Goal: Obtain resource: Obtain resource

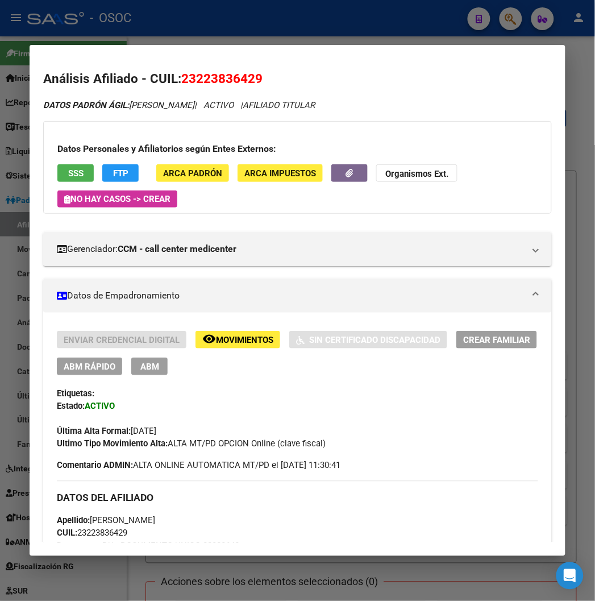
scroll to position [1201, 0]
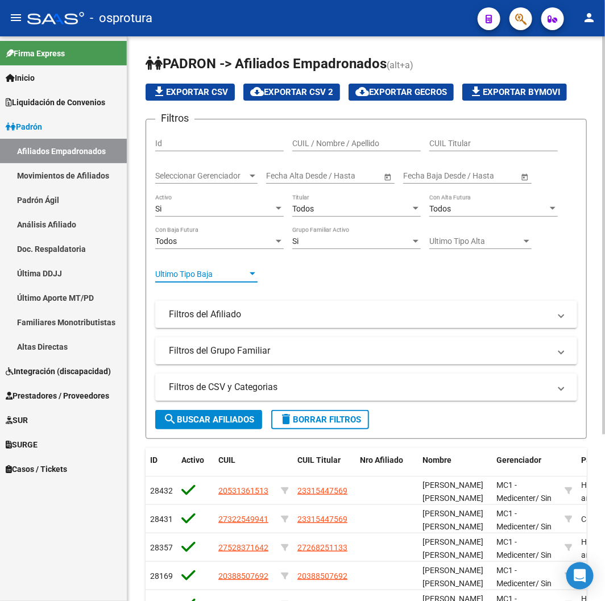
click at [202, 276] on span "Ultimo Tipo Baja" at bounding box center [201, 275] width 92 height 10
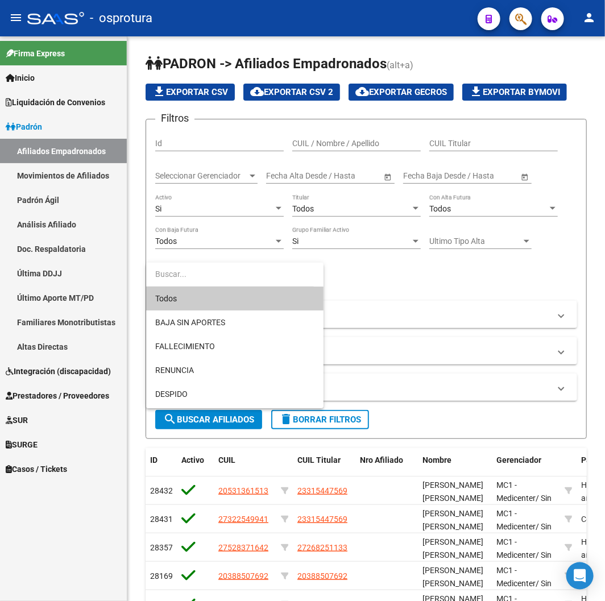
click at [445, 292] on div at bounding box center [302, 300] width 605 height 601
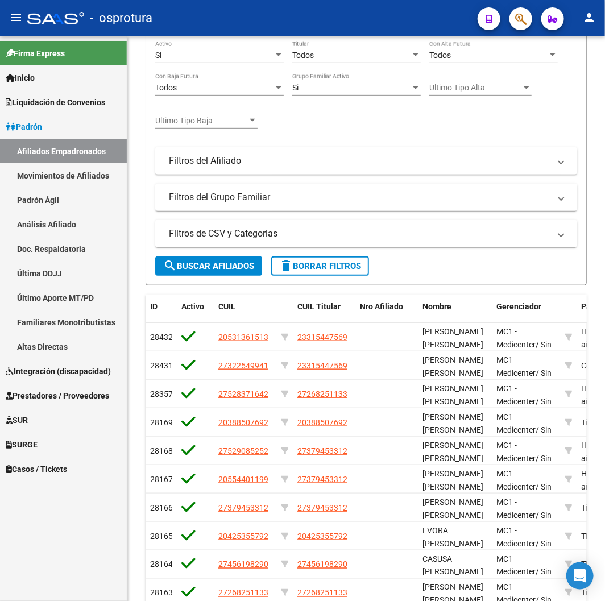
scroll to position [189, 0]
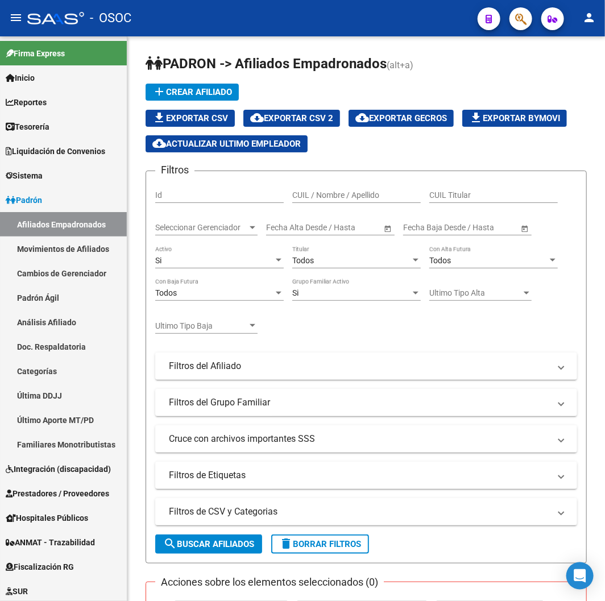
click at [290, 28] on div "- OSOC" at bounding box center [247, 18] width 441 height 25
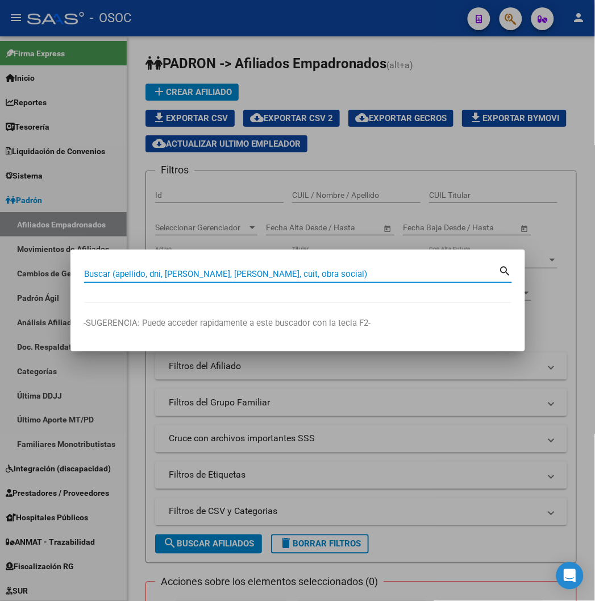
paste input "70462292"
type input "70462292"
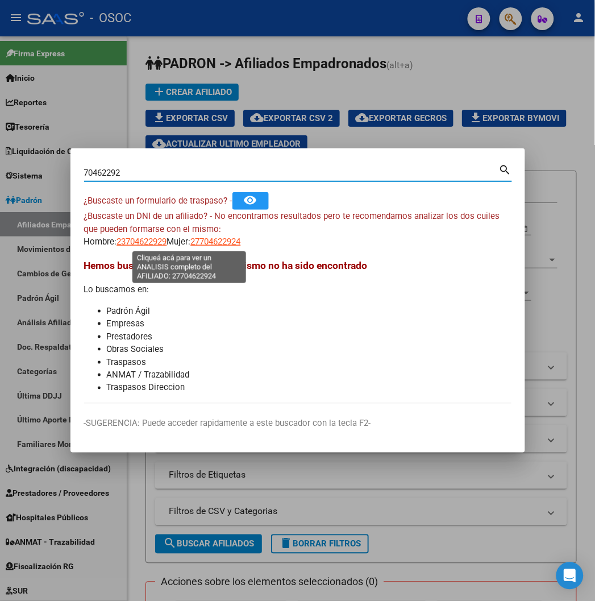
click at [191, 242] on span "27704622924" at bounding box center [216, 242] width 50 height 10
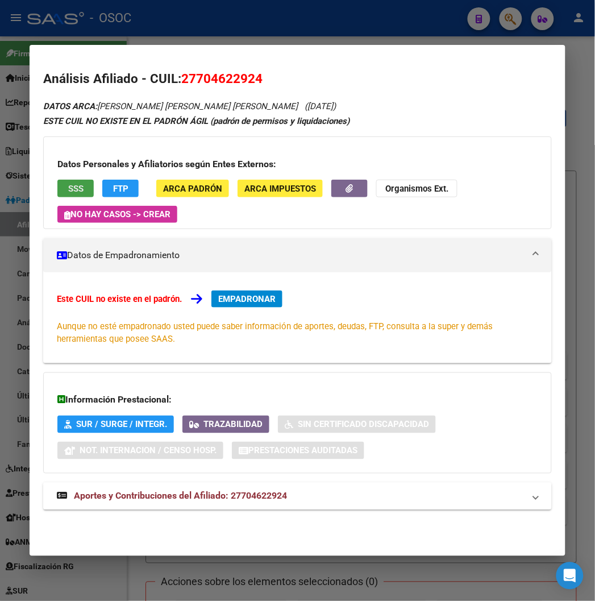
click at [68, 189] on span "SSS" at bounding box center [75, 189] width 15 height 10
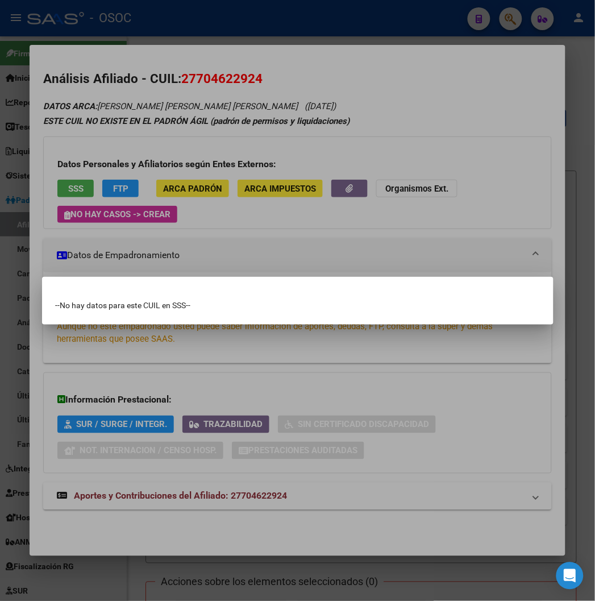
click at [126, 160] on div at bounding box center [297, 300] width 595 height 601
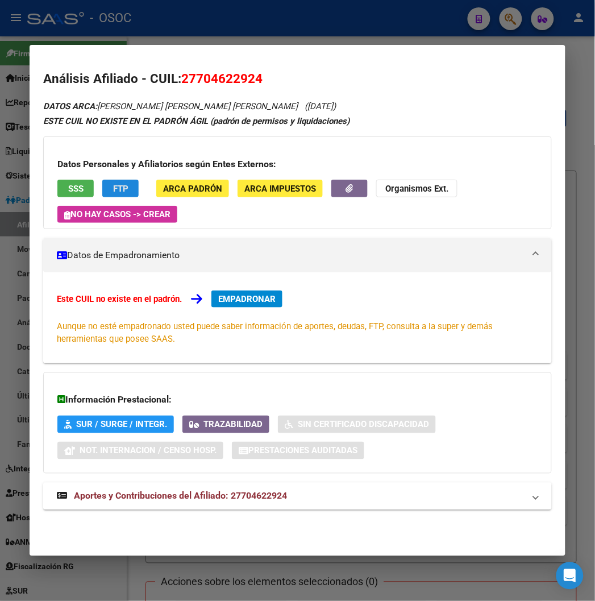
click at [115, 185] on button "FTP" at bounding box center [120, 189] width 36 height 18
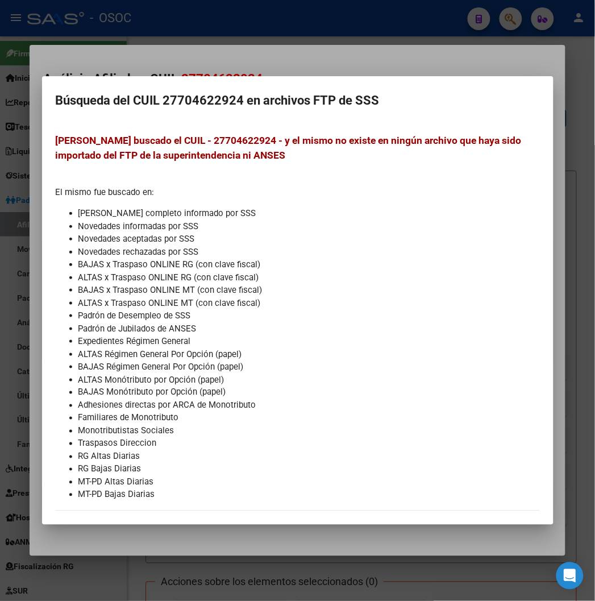
click at [270, 50] on div at bounding box center [297, 300] width 595 height 601
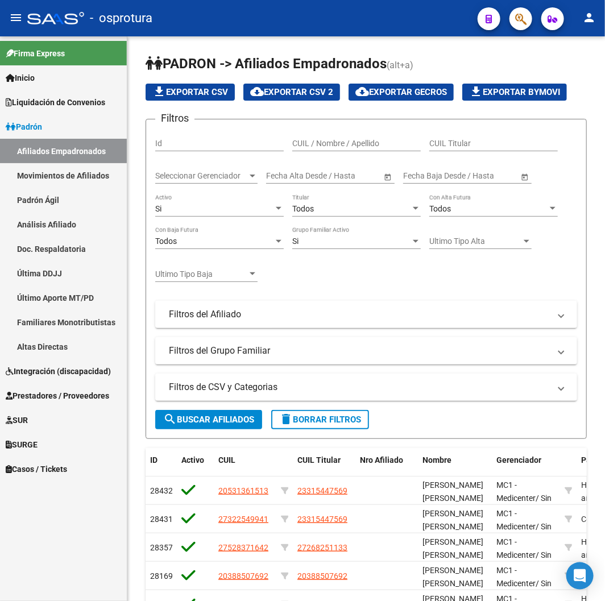
scroll to position [189, 0]
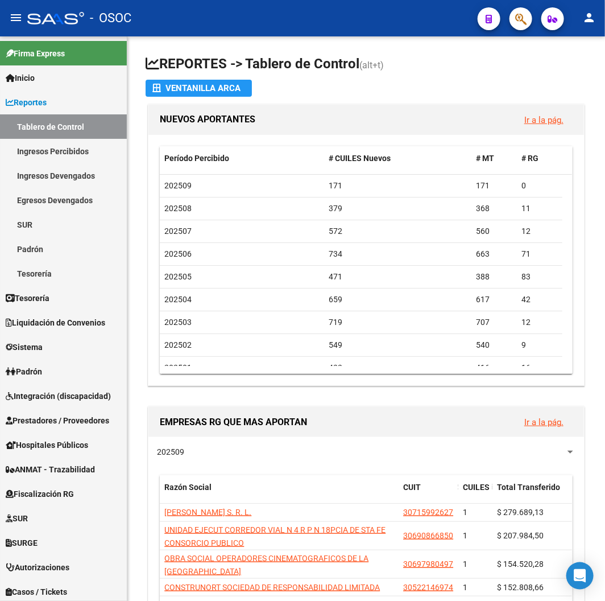
click at [510, 19] on button "button" at bounding box center [521, 18] width 23 height 23
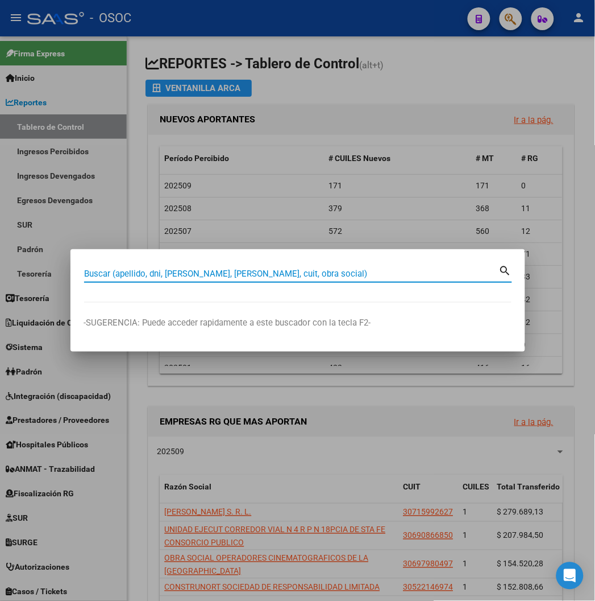
paste input "27232849067"
type input "27232849067"
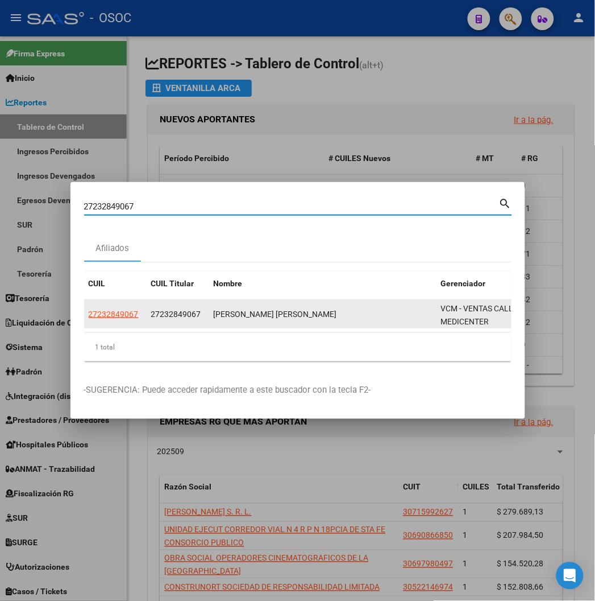
click at [89, 319] on span "27232849067" at bounding box center [114, 313] width 50 height 9
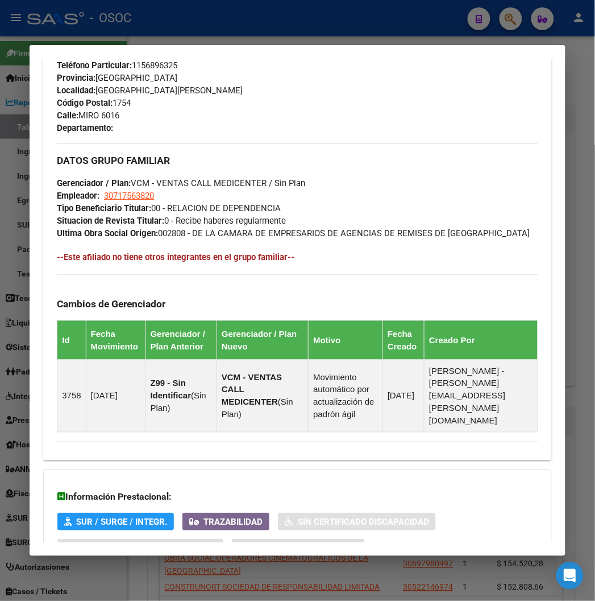
scroll to position [657, 0]
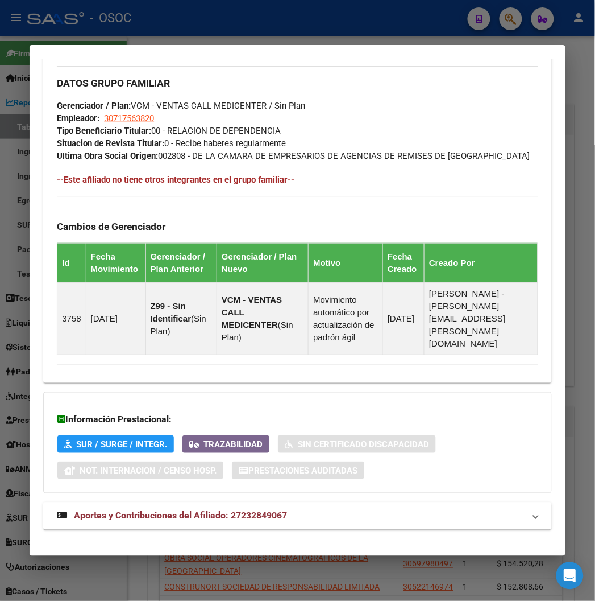
click at [263, 510] on strong "Aportes y Contribuciones del Afiliado: 27232849067" at bounding box center [172, 516] width 230 height 14
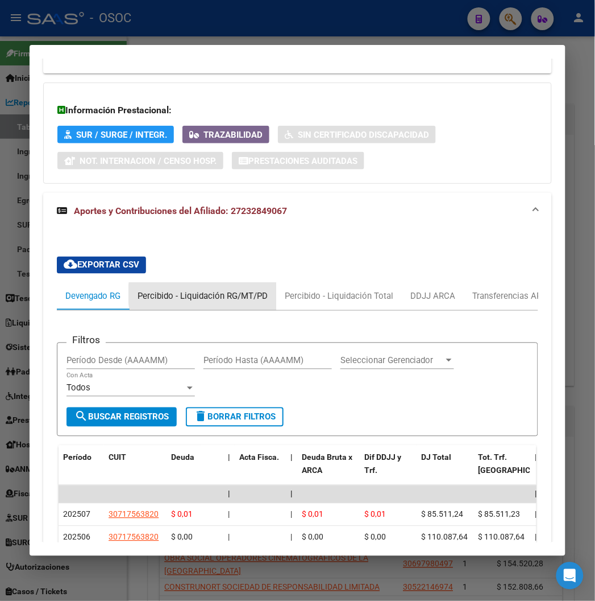
click at [198, 290] on div "Percibido - Liquidación RG/MT/PD" at bounding box center [203, 296] width 130 height 13
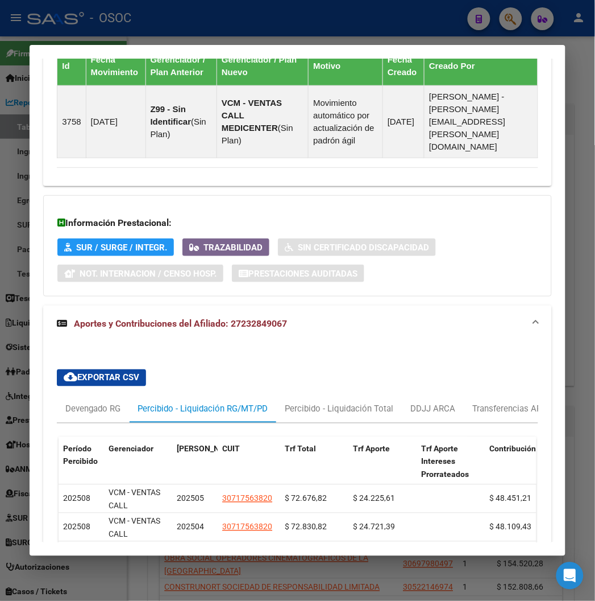
scroll to position [967, 0]
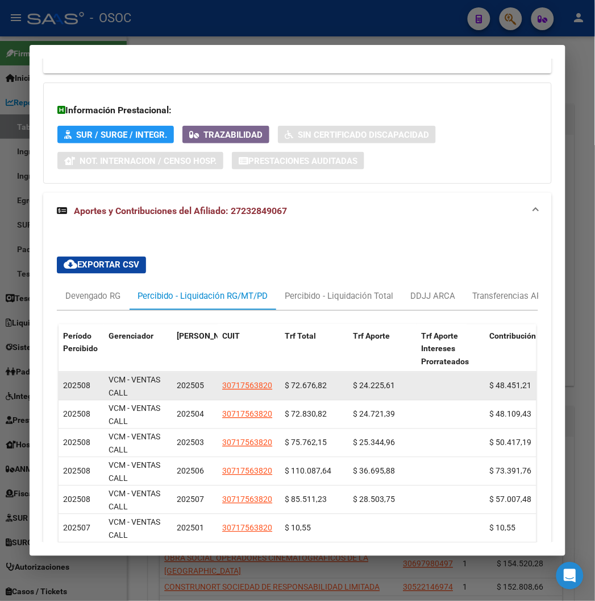
click at [353, 381] on span "$ 24.225,61" at bounding box center [374, 385] width 42 height 9
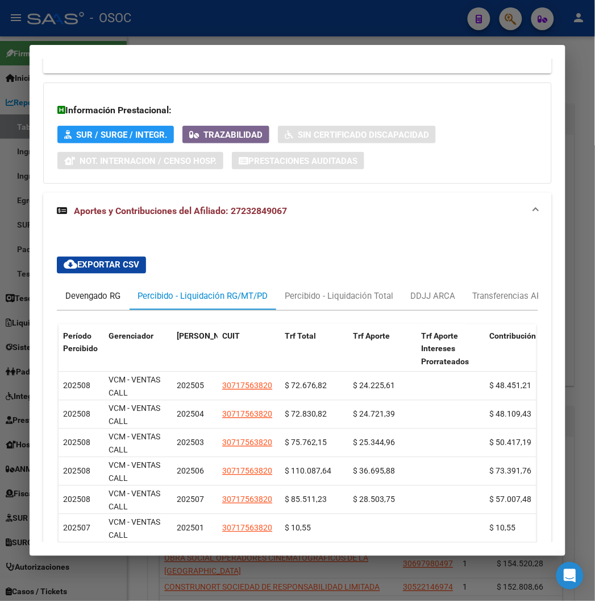
click at [111, 288] on div "Devengado RG" at bounding box center [93, 296] width 72 height 27
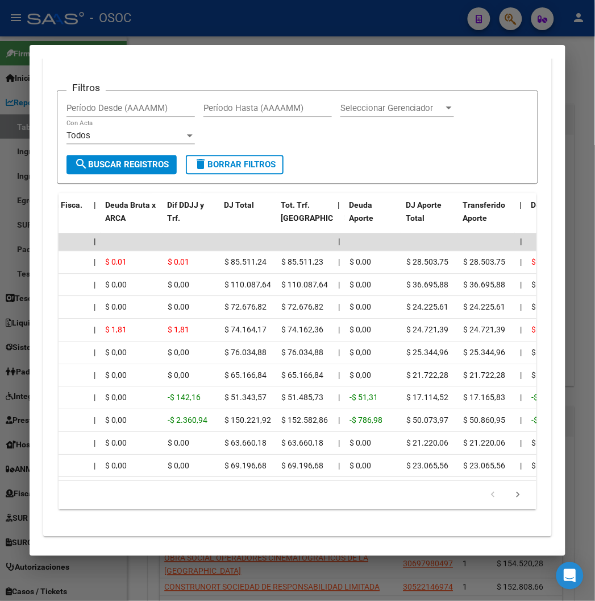
scroll to position [1156, 0]
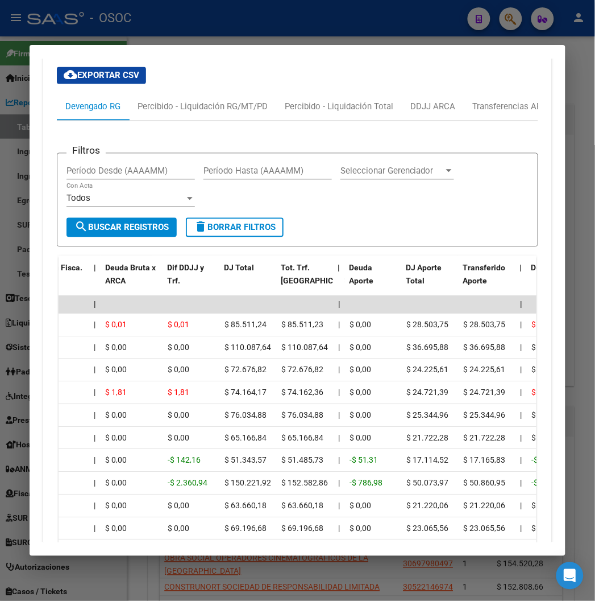
click at [240, 121] on div "Filtros Período Desde (AAAAMM) Período Hasta (AAAAMM) Seleccionar Gerenciador S…" at bounding box center [297, 351] width 481 height 461
click at [232, 101] on div "Percibido - Liquidación RG/MT/PD" at bounding box center [203, 107] width 130 height 13
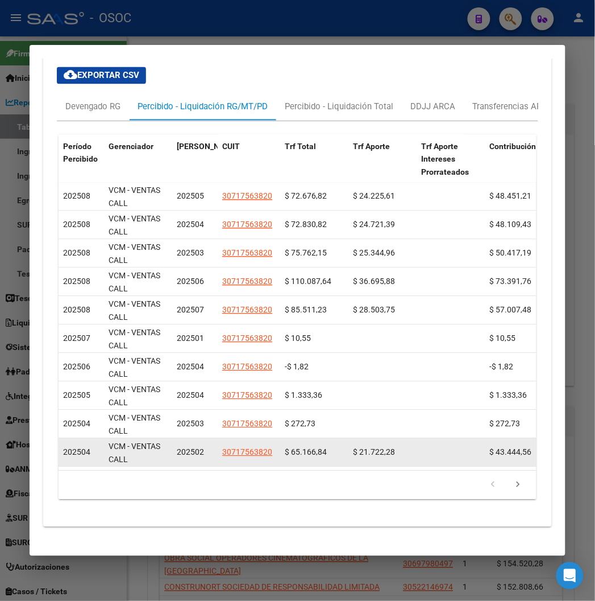
drag, startPoint x: 189, startPoint y: 456, endPoint x: 150, endPoint y: 450, distance: 40.3
click at [150, 459] on datatable-selection "202508 VCM - VENTAS CALL MEDICENTER 202505 30717563820 $ 72.676,82 $ 24.225,61 …" at bounding box center [309, 464] width 501 height 10
click at [131, 442] on span "VCM - VENTAS CALL MEDICENTER" at bounding box center [135, 459] width 52 height 35
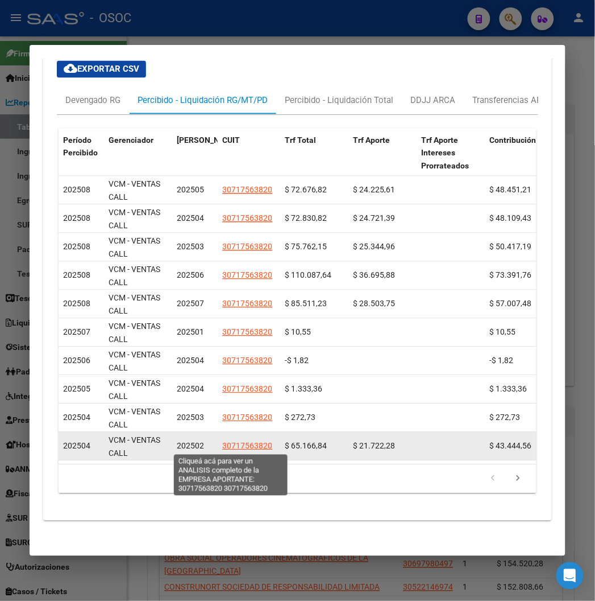
scroll to position [1164, 0]
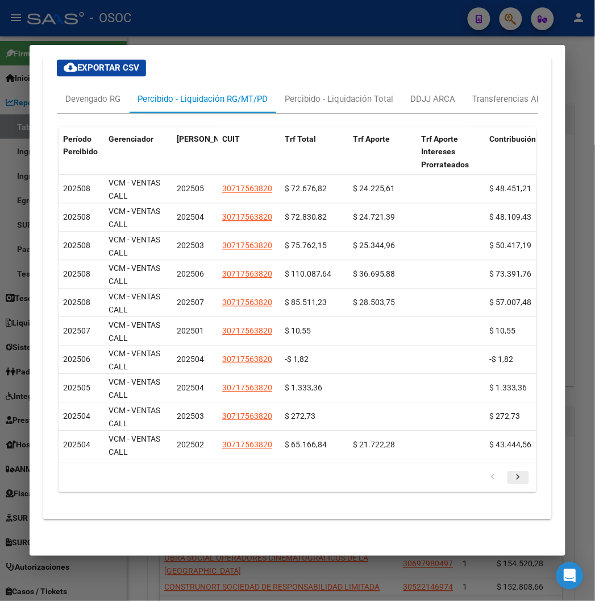
click at [526, 476] on icon "go to next page" at bounding box center [518, 479] width 15 height 14
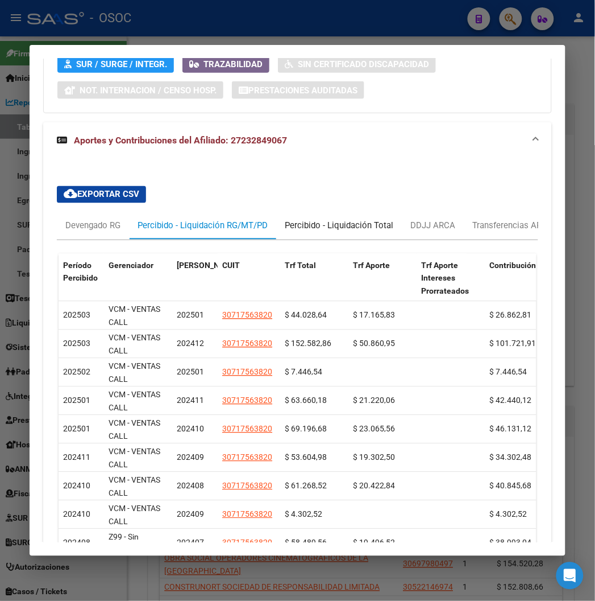
click at [285, 220] on div "Percibido - Liquidación Total" at bounding box center [339, 226] width 109 height 13
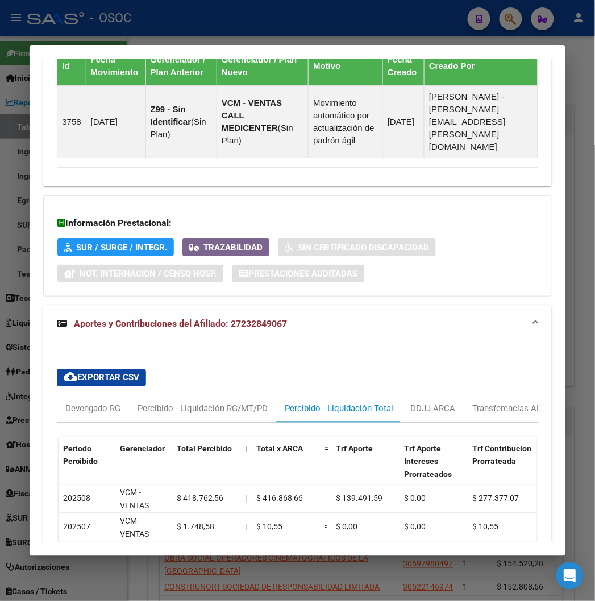
scroll to position [1037, 0]
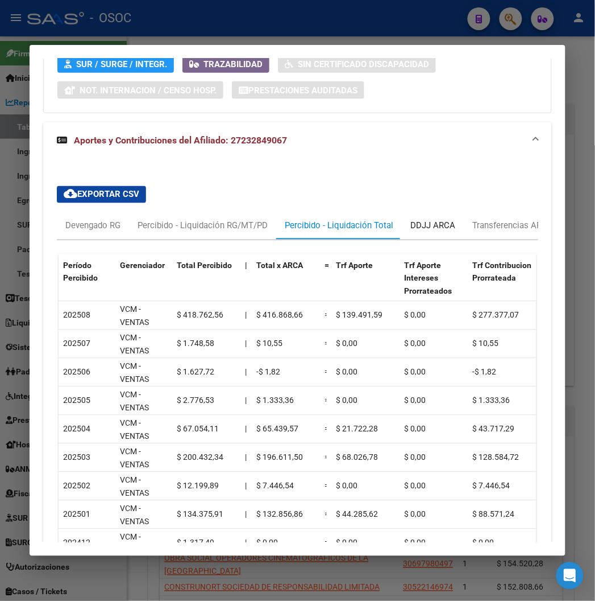
click at [402, 217] on div "DDJJ ARCA" at bounding box center [433, 225] width 62 height 27
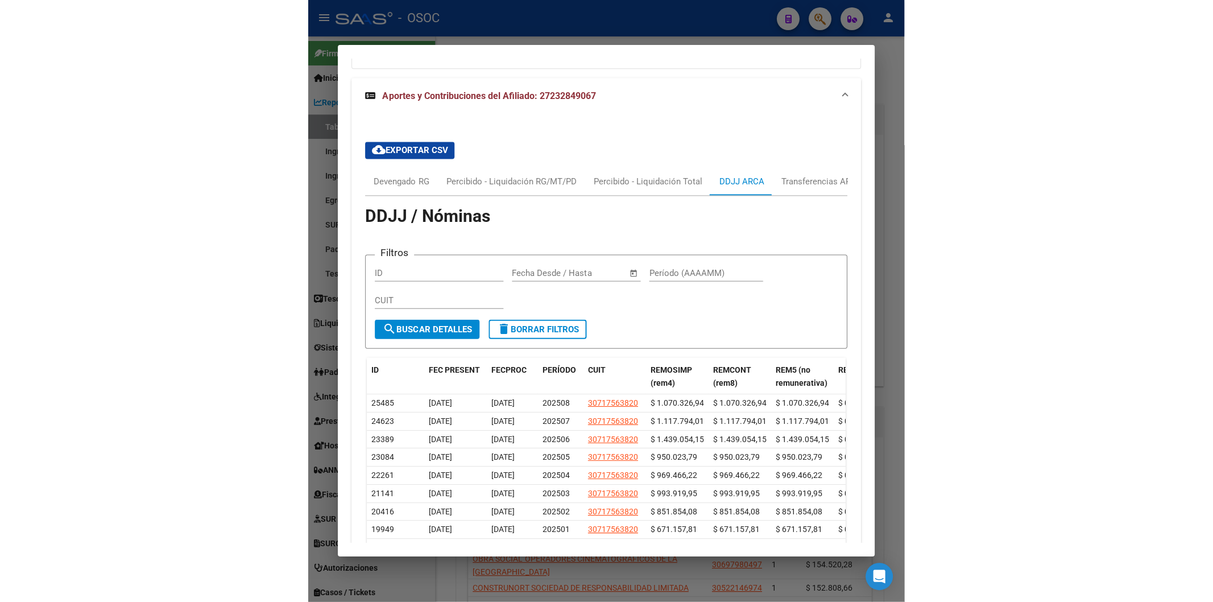
scroll to position [1101, 0]
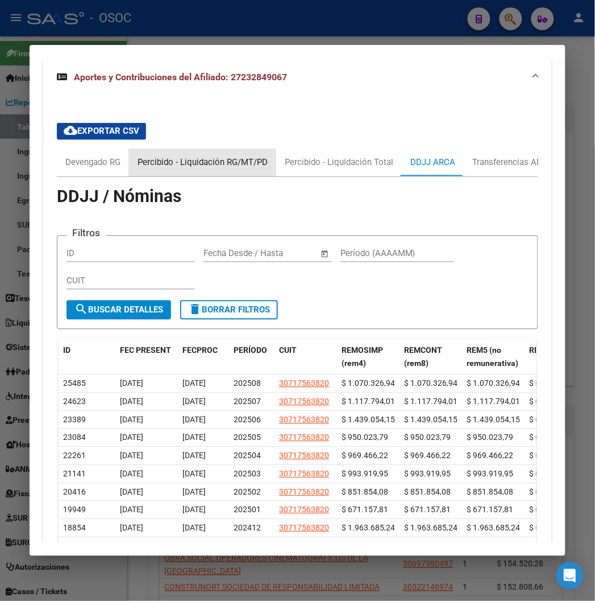
click at [148, 160] on div "Percibido - Liquidación RG/MT/PD" at bounding box center [202, 162] width 147 height 27
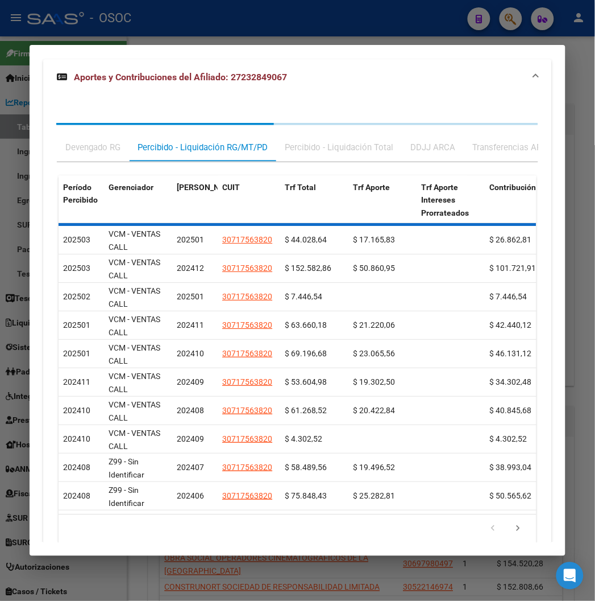
click at [135, 24] on div at bounding box center [297, 300] width 595 height 601
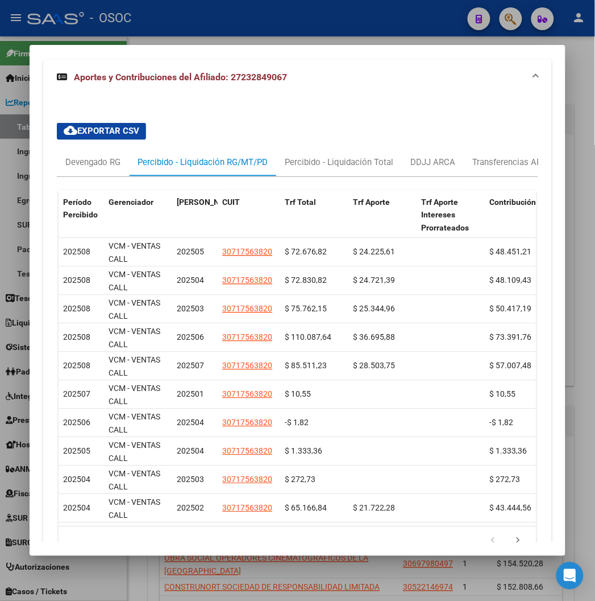
click at [135, 24] on div at bounding box center [297, 300] width 595 height 601
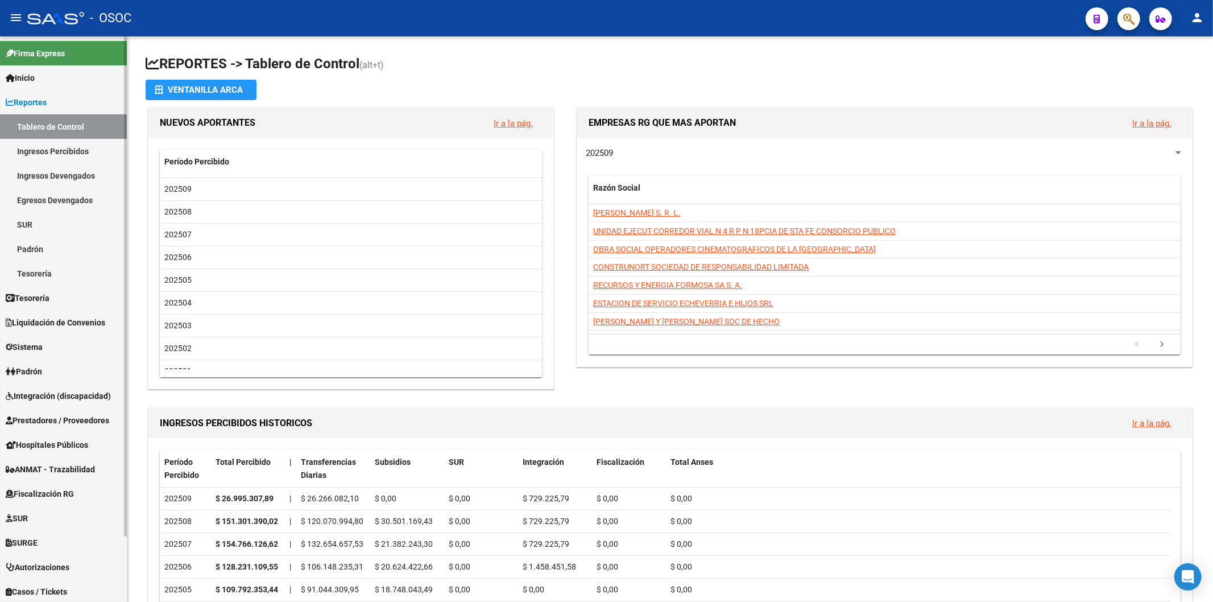
click at [65, 95] on link "Reportes" at bounding box center [63, 102] width 127 height 24
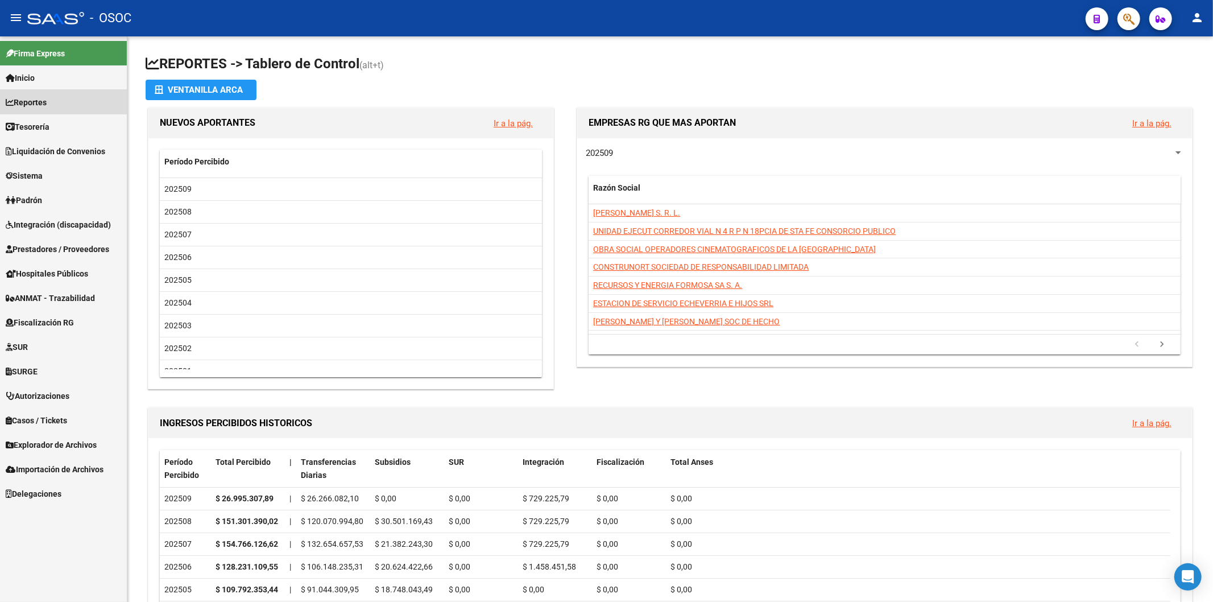
click at [65, 95] on link "Reportes" at bounding box center [63, 102] width 127 height 24
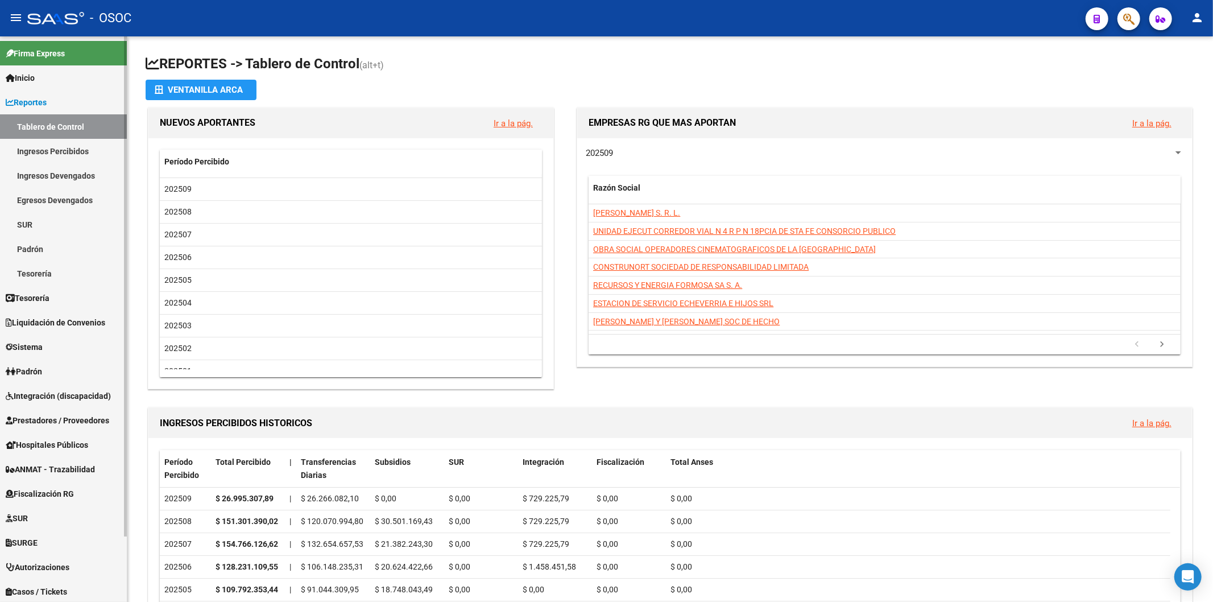
click at [65, 134] on link "Tablero de Control" at bounding box center [63, 126] width 127 height 24
click at [52, 162] on link "Ingresos Percibidos" at bounding box center [63, 151] width 127 height 24
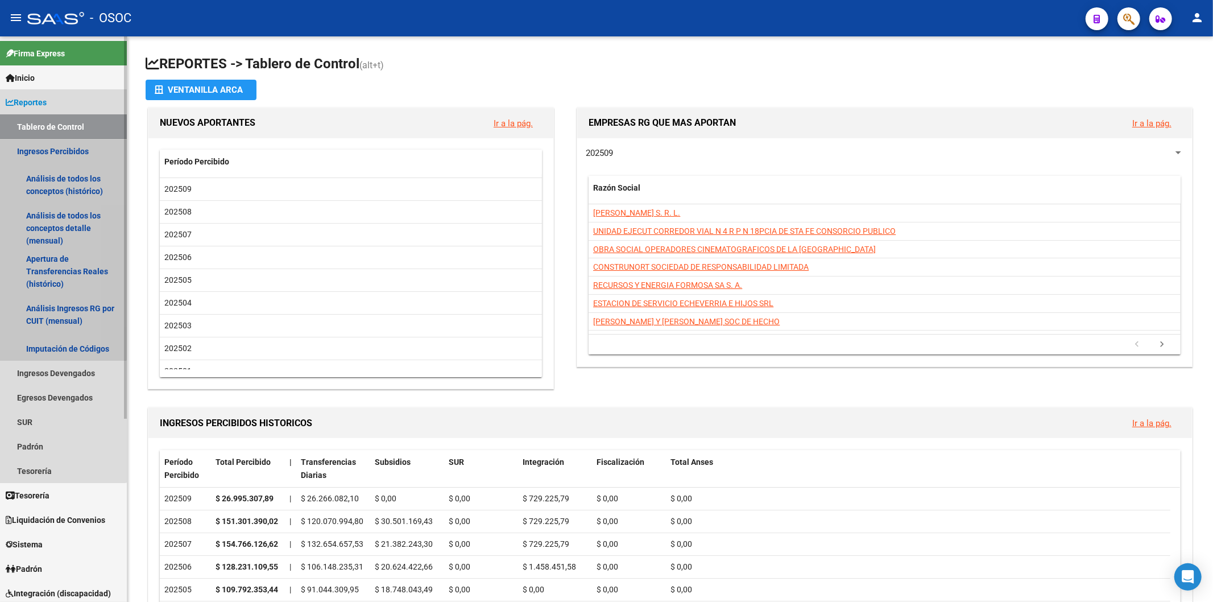
click at [42, 146] on link "Ingresos Percibidos" at bounding box center [63, 151] width 127 height 24
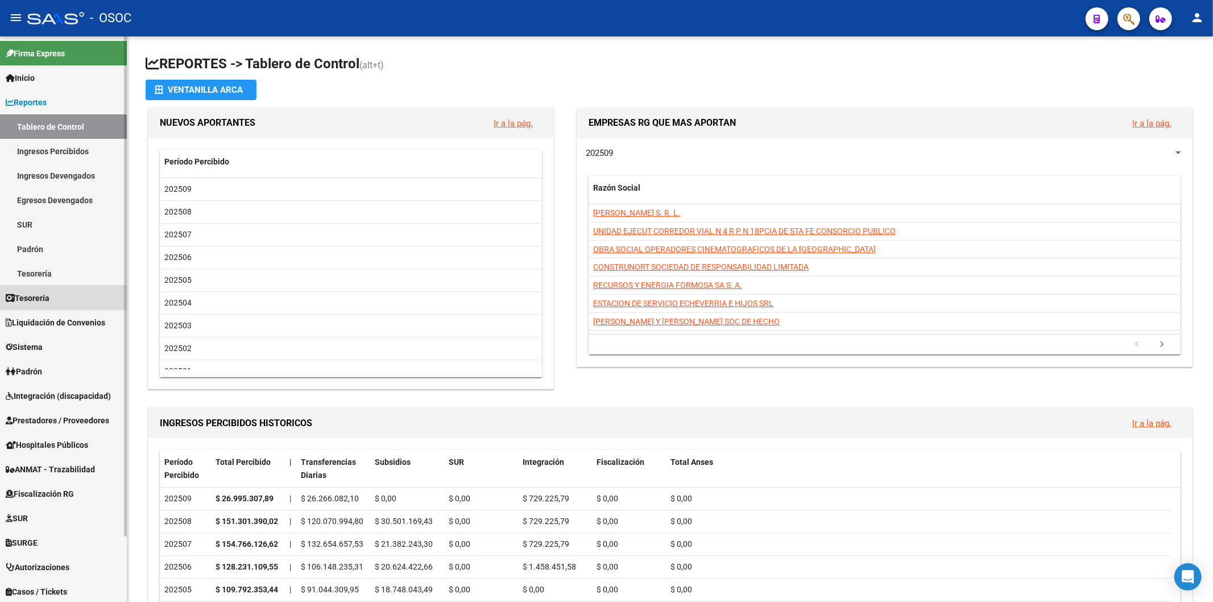
click at [27, 308] on link "Tesorería" at bounding box center [63, 298] width 127 height 24
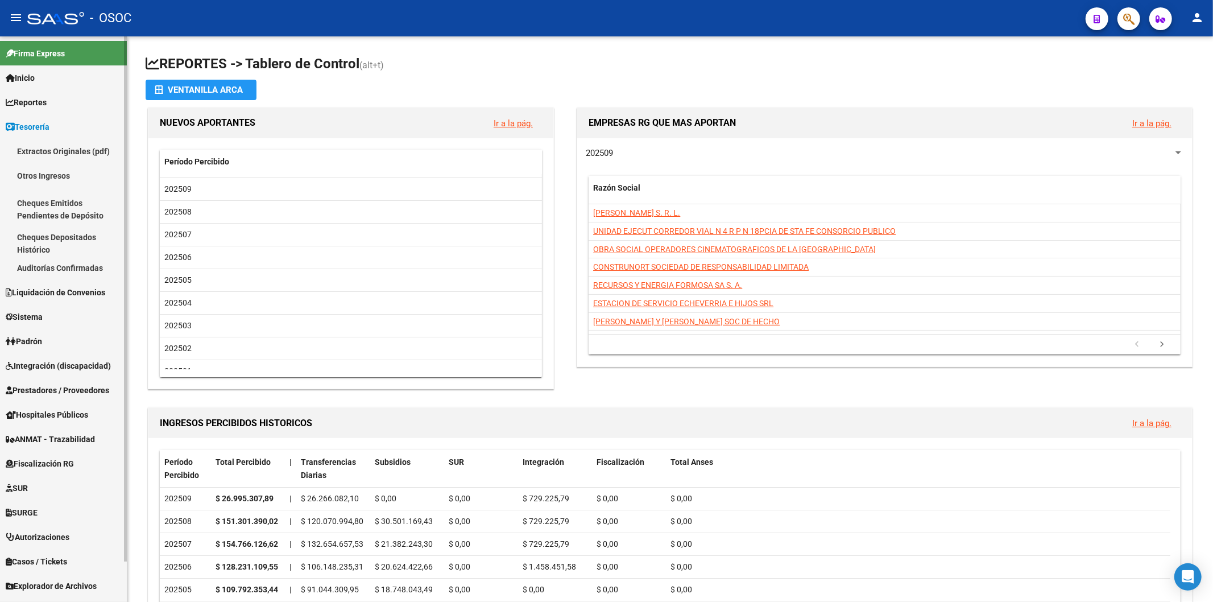
click at [42, 100] on span "Reportes" at bounding box center [26, 102] width 41 height 13
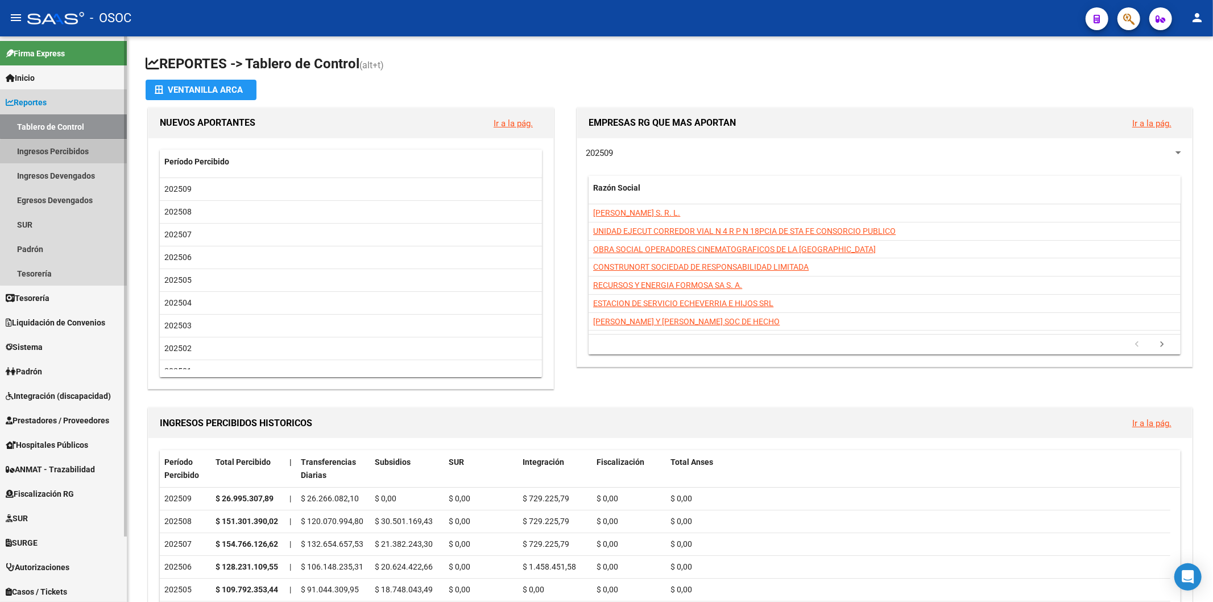
click at [77, 160] on link "Ingresos Percibidos" at bounding box center [63, 151] width 127 height 24
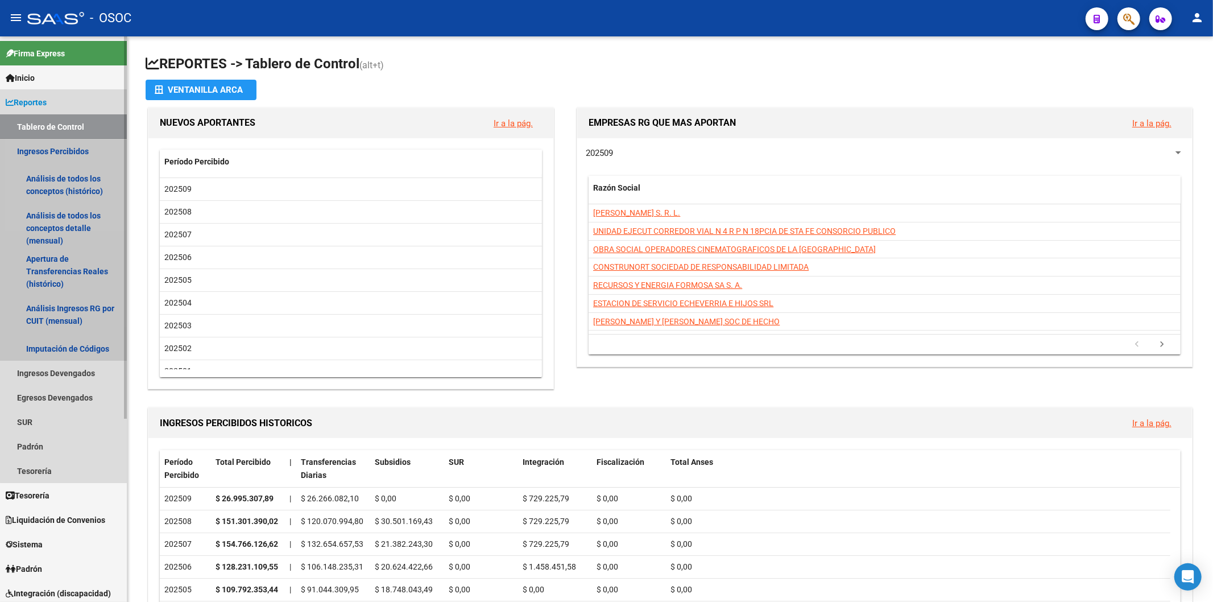
click at [77, 158] on link "Ingresos Percibidos" at bounding box center [63, 151] width 127 height 24
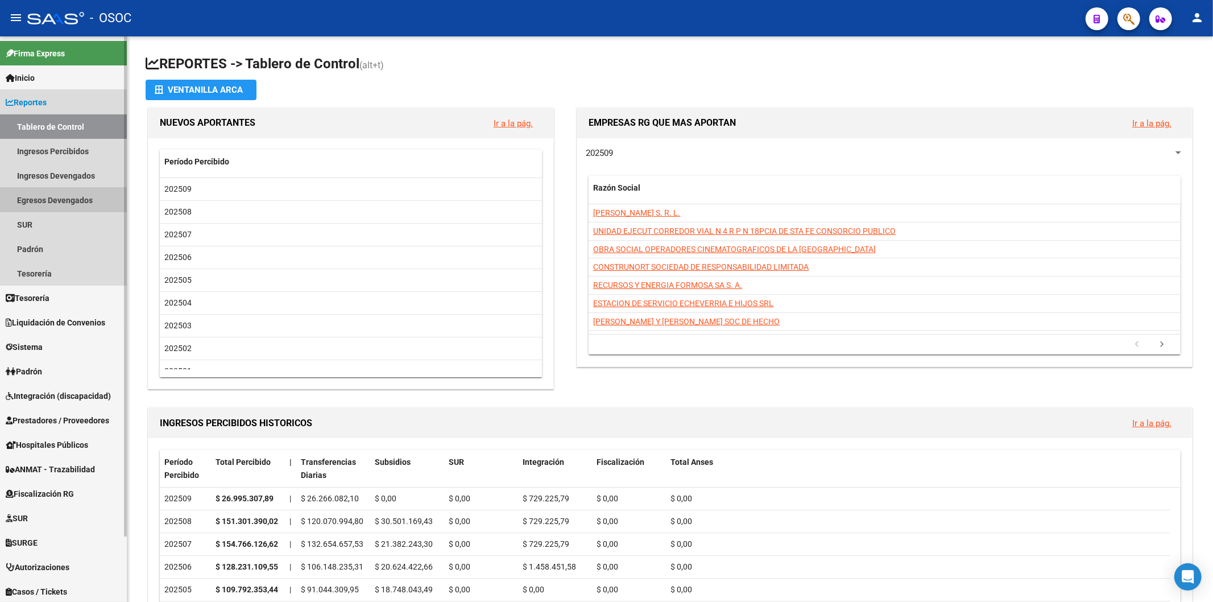
click at [84, 188] on link "Egresos Devengados" at bounding box center [63, 200] width 127 height 24
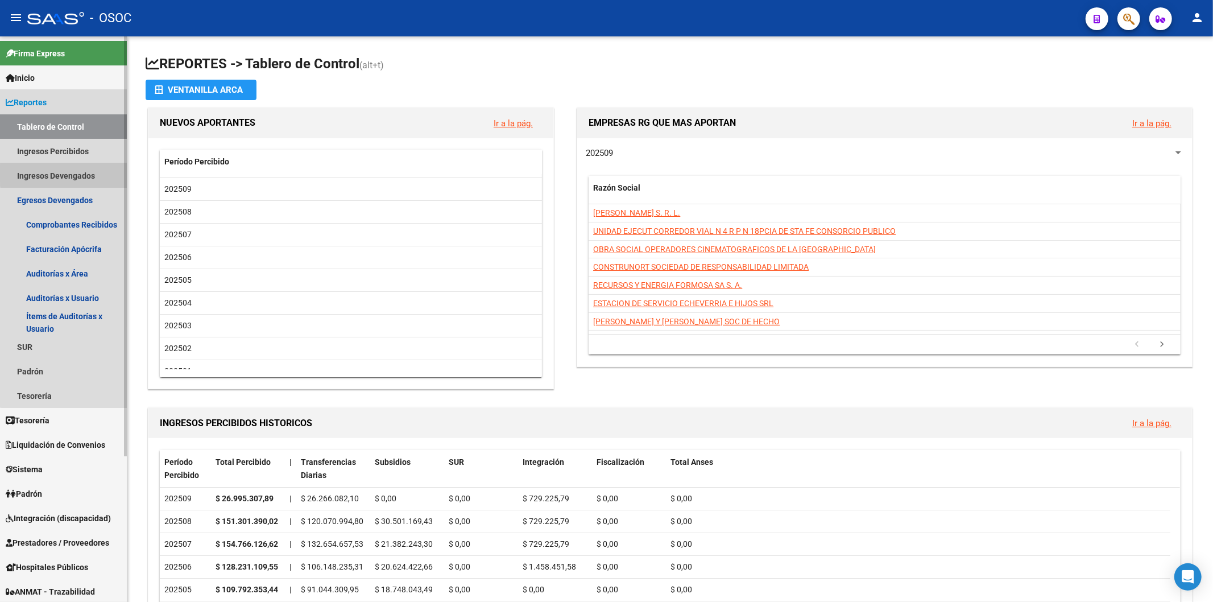
click at [75, 173] on link "Ingresos Devengados" at bounding box center [63, 175] width 127 height 24
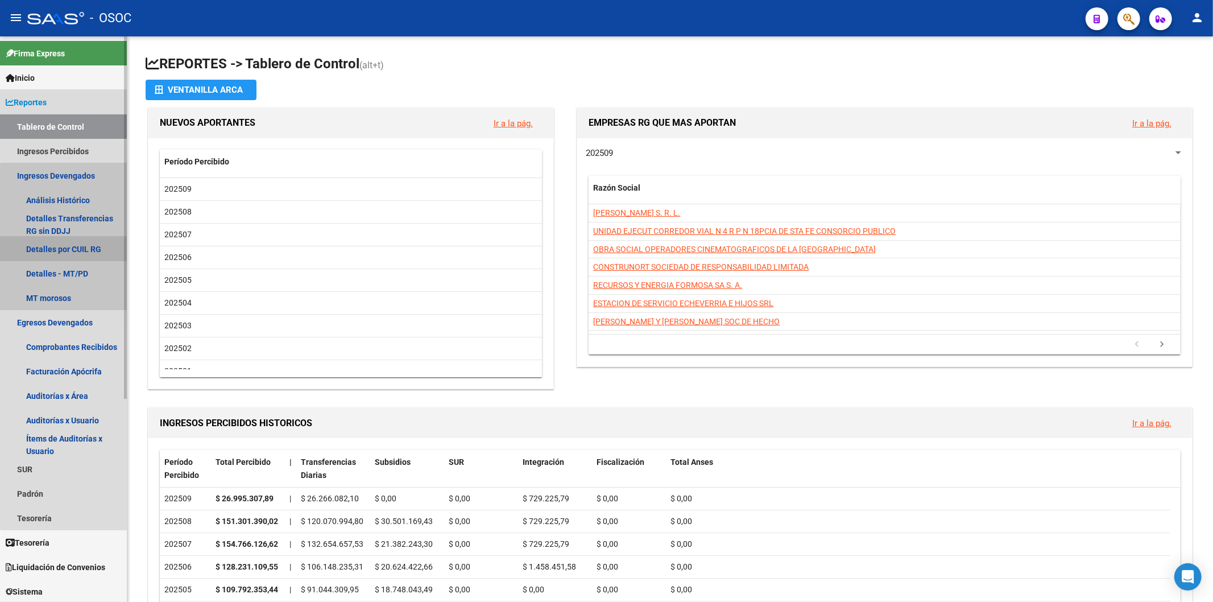
click at [80, 253] on link "Detalles por CUIL RG" at bounding box center [63, 249] width 127 height 24
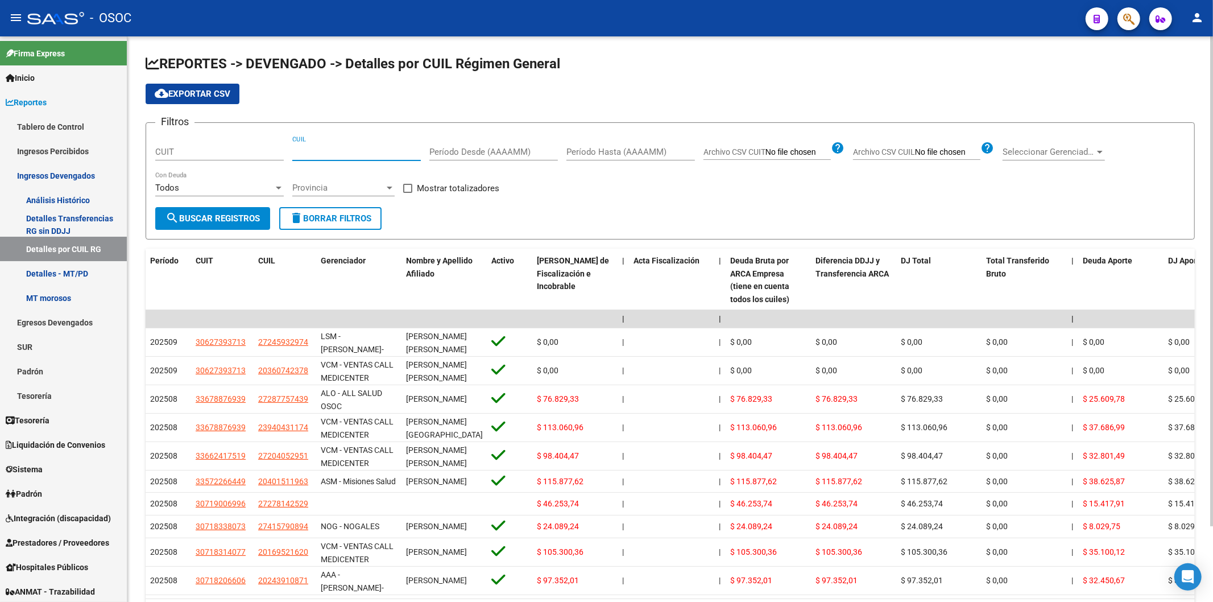
click at [311, 154] on input "CUIL" at bounding box center [356, 152] width 129 height 10
paste input "27-23284906-7"
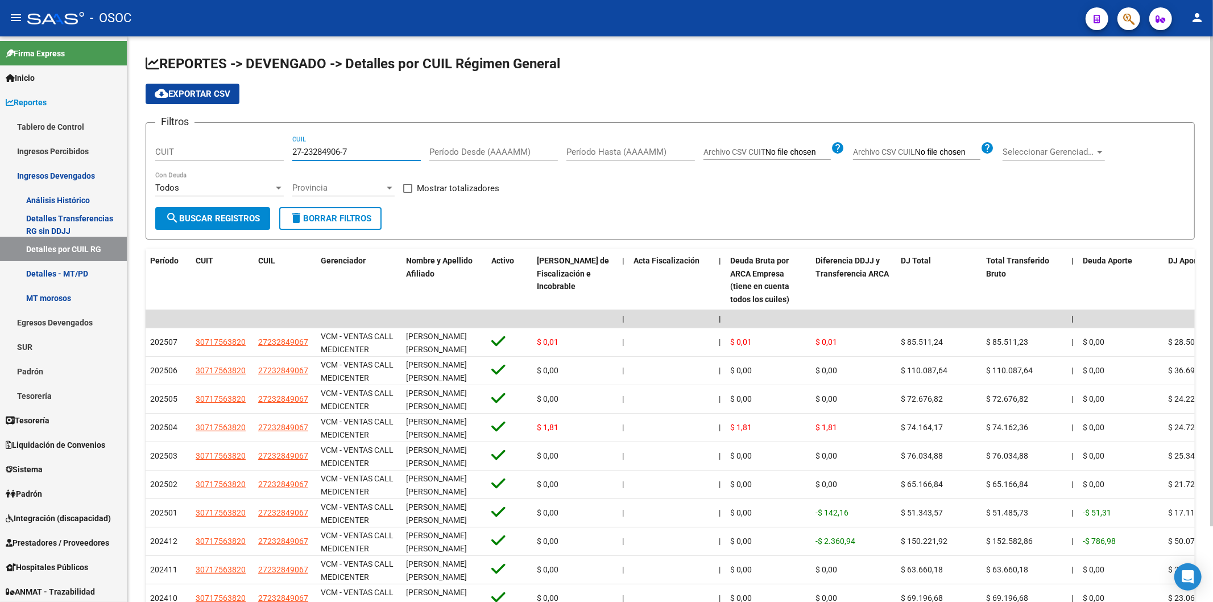
type input "27-23284906-7"
click at [491, 154] on input "Período Desde (AAAAMM)" at bounding box center [493, 152] width 129 height 10
type input "202505"
type input "202508"
click at [228, 229] on button "search Buscar Registros" at bounding box center [212, 218] width 115 height 23
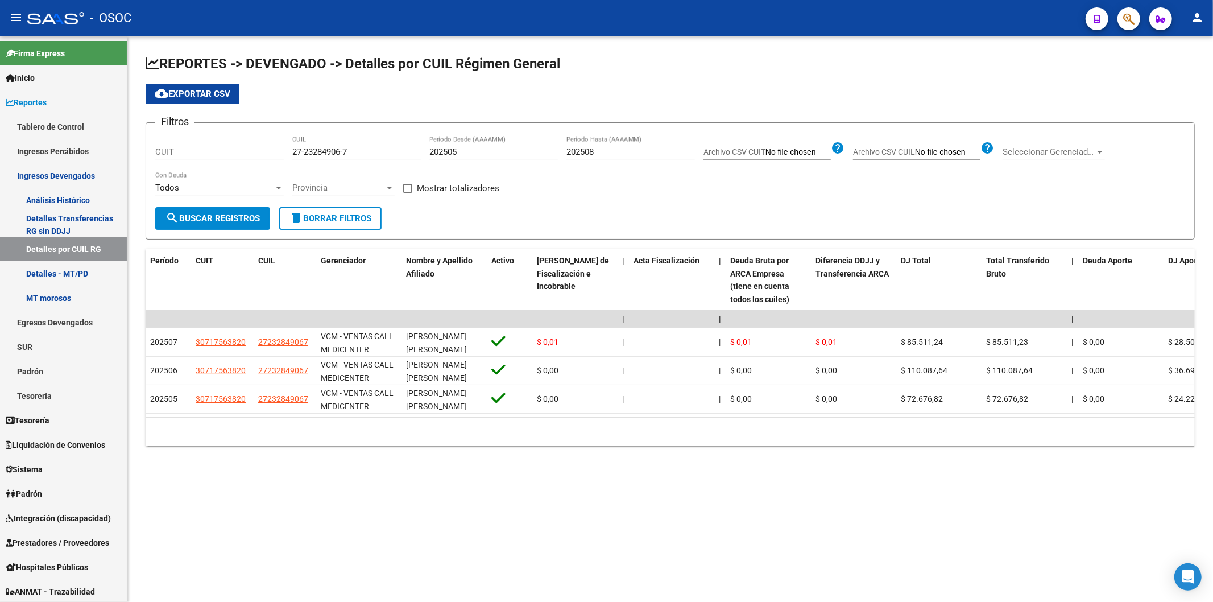
drag, startPoint x: 418, startPoint y: 430, endPoint x: 439, endPoint y: 430, distance: 20.5
click at [439, 430] on div "10 total 1" at bounding box center [670, 431] width 1049 height 28
click at [215, 101] on button "cloud_download Exportar CSV" at bounding box center [193, 94] width 94 height 20
